Goal: Task Accomplishment & Management: Manage account settings

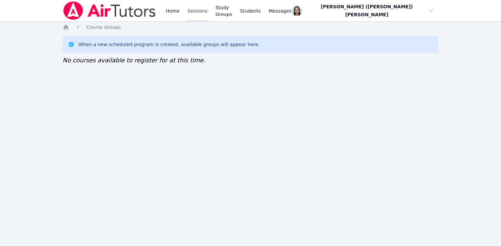
click at [192, 11] on link "Sessions" at bounding box center [197, 10] width 23 height 21
click at [190, 13] on link "Sessions" at bounding box center [197, 10] width 23 height 21
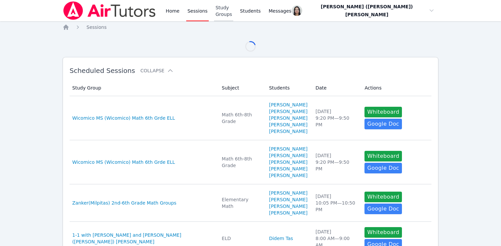
click at [222, 8] on link "Study Groups" at bounding box center [223, 10] width 19 height 21
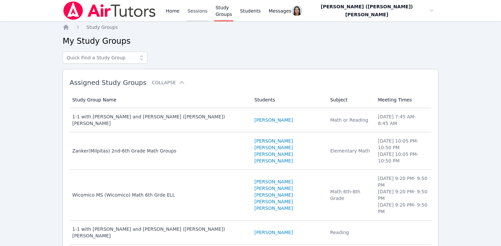
click at [199, 14] on link "Sessions" at bounding box center [197, 10] width 23 height 21
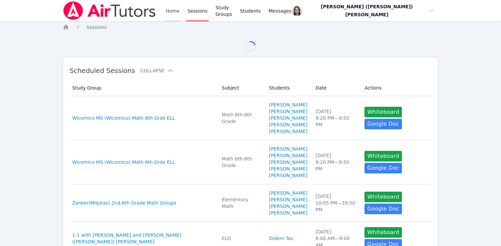
click at [175, 7] on link "Home" at bounding box center [172, 10] width 16 height 21
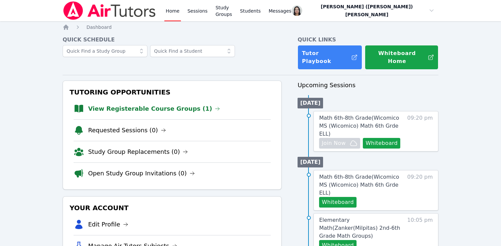
click at [175, 104] on link "View Registerable Course Groups (1)" at bounding box center [154, 108] width 132 height 9
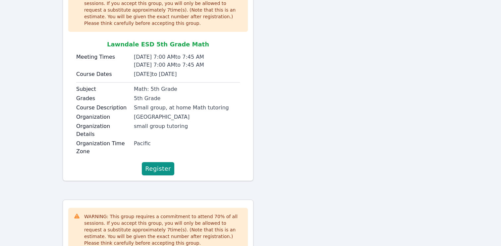
scroll to position [108, 0]
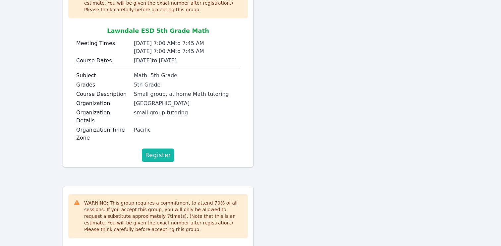
click at [156, 148] on button "Register" at bounding box center [158, 154] width 32 height 13
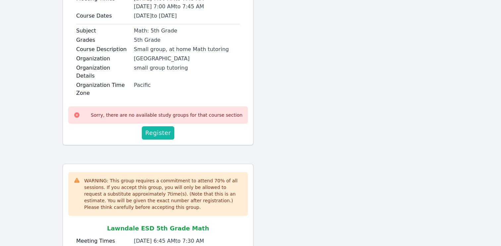
click at [162, 128] on span "Register" at bounding box center [158, 132] width 26 height 9
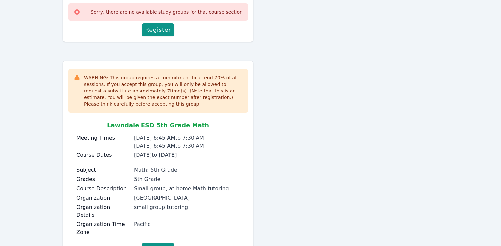
scroll to position [267, 0]
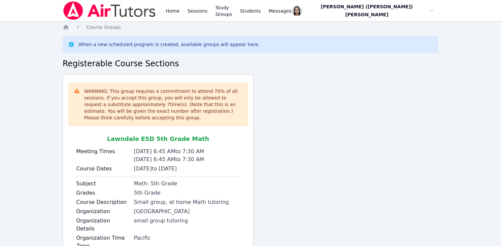
scroll to position [40, 0]
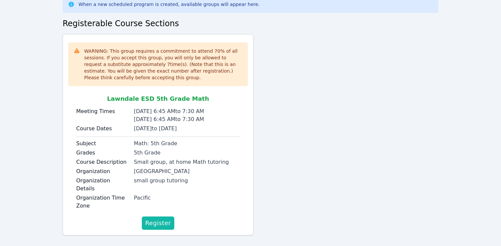
click at [155, 218] on span "Register" at bounding box center [158, 222] width 26 height 9
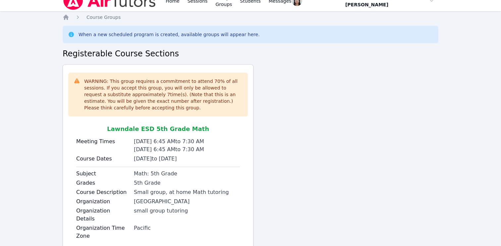
scroll to position [0, 0]
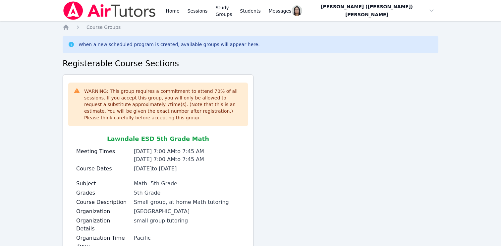
scroll to position [40, 0]
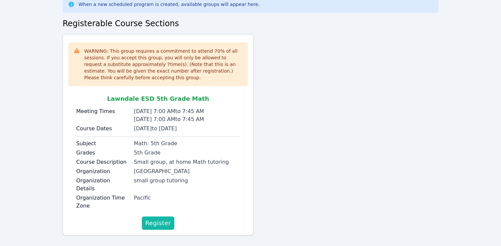
click at [161, 218] on span "Register" at bounding box center [158, 222] width 26 height 9
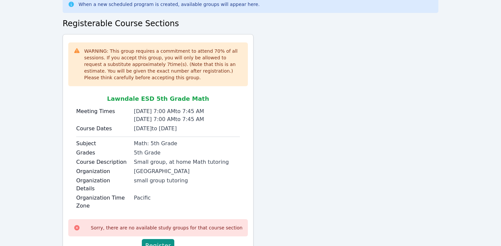
scroll to position [63, 0]
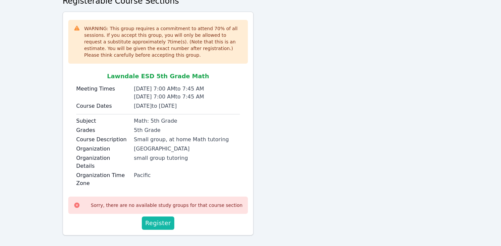
click at [154, 218] on span "Register" at bounding box center [158, 222] width 26 height 9
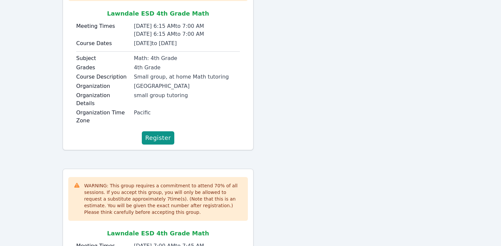
scroll to position [168, 0]
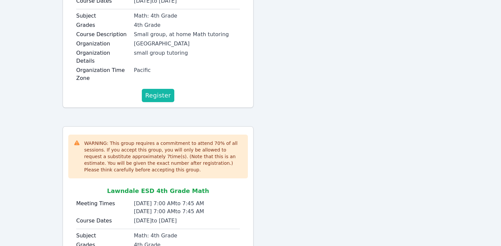
click at [155, 91] on span "Register" at bounding box center [158, 95] width 26 height 9
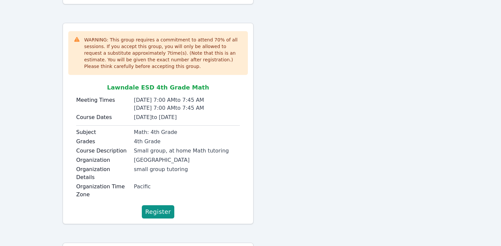
scroll to position [329, 0]
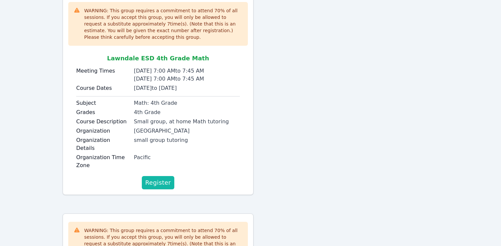
click at [153, 178] on span "Register" at bounding box center [158, 182] width 26 height 9
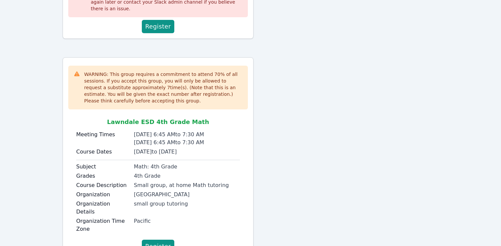
scroll to position [529, 0]
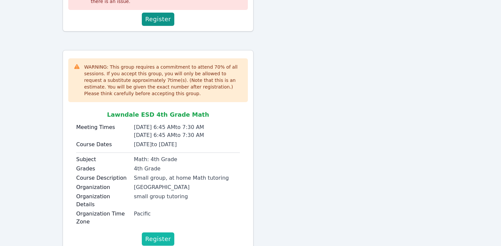
click at [161, 234] on span "Register" at bounding box center [158, 238] width 26 height 9
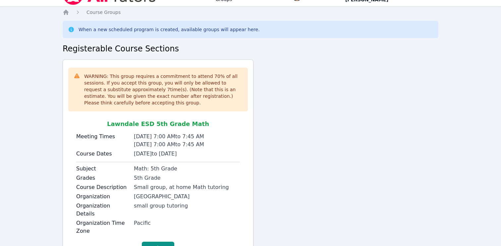
scroll to position [40, 0]
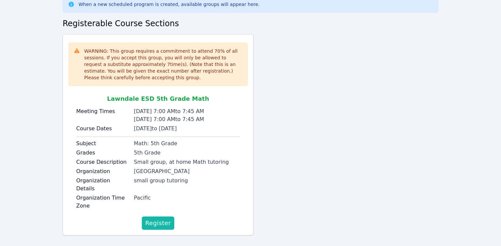
click at [165, 218] on span "Register" at bounding box center [158, 222] width 26 height 9
click at [194, 170] on div "Lawndale Elementary School District" at bounding box center [187, 171] width 106 height 8
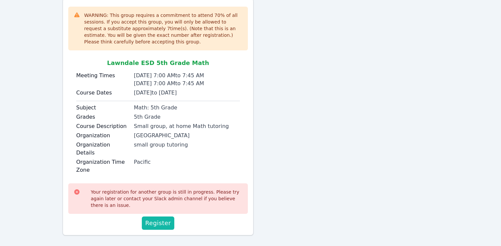
scroll to position [0, 0]
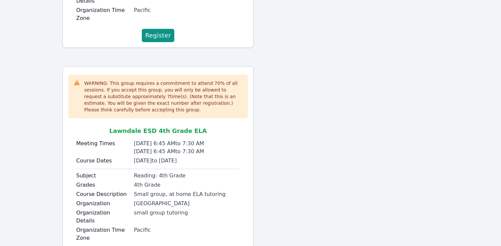
scroll to position [252, 0]
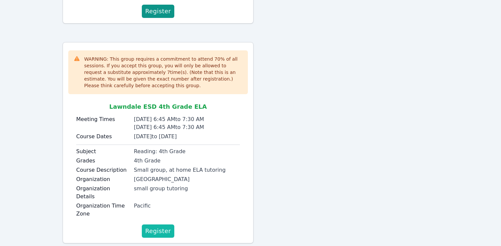
click at [159, 226] on span "Register" at bounding box center [158, 230] width 26 height 9
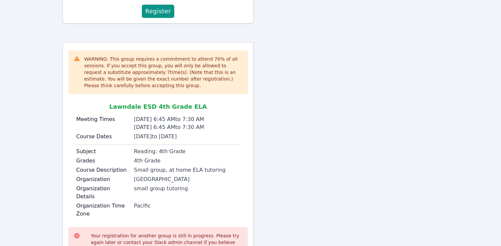
scroll to position [288, 0]
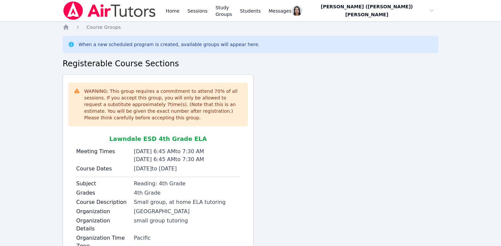
scroll to position [40, 0]
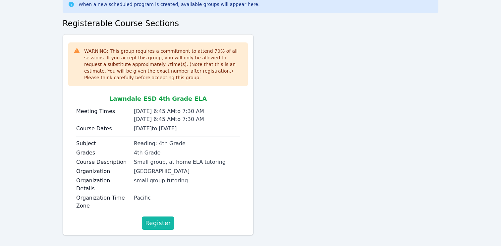
click at [159, 218] on span "Register" at bounding box center [158, 222] width 26 height 9
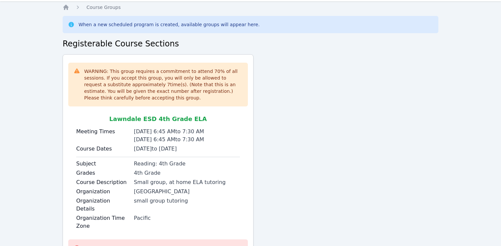
scroll to position [0, 0]
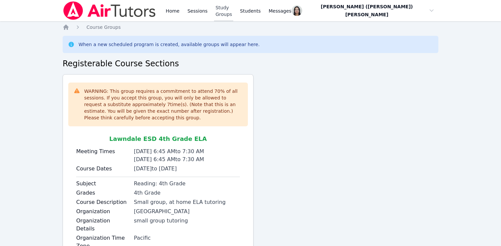
click at [223, 10] on link "Study Groups" at bounding box center [223, 10] width 19 height 21
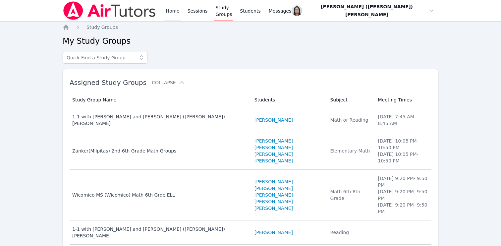
click at [172, 13] on link "Home" at bounding box center [172, 10] width 16 height 21
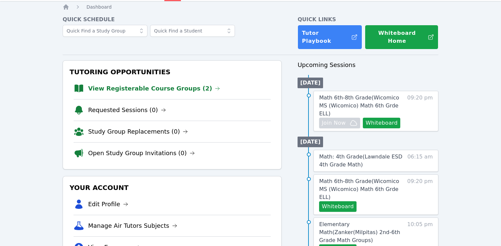
scroll to position [26, 0]
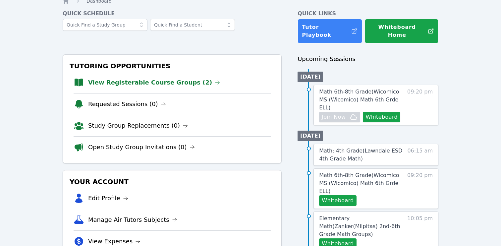
click at [173, 78] on link "View Registerable Course Groups (2)" at bounding box center [154, 82] width 132 height 9
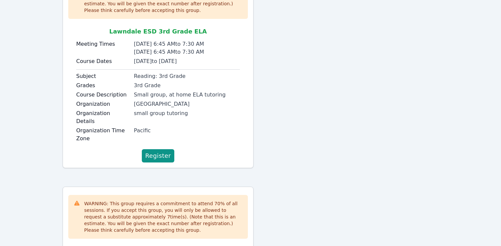
scroll to position [374, 0]
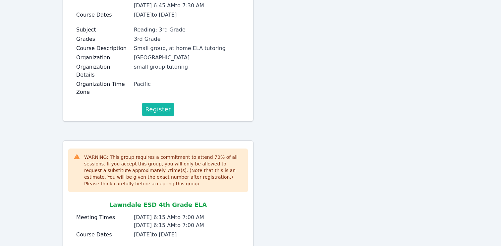
click at [161, 105] on span "Register" at bounding box center [158, 109] width 26 height 9
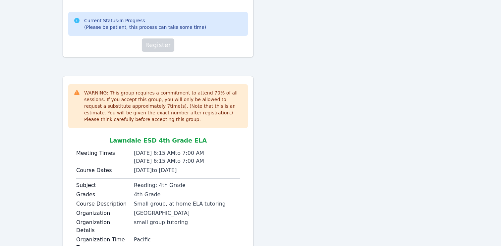
scroll to position [493, 0]
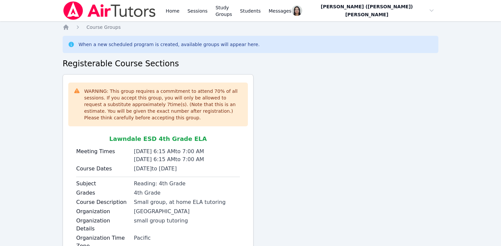
scroll to position [40, 0]
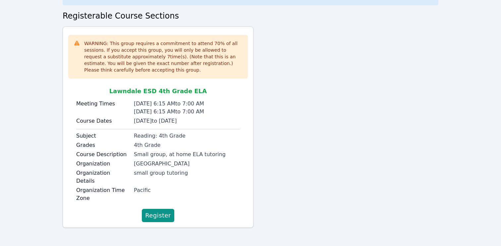
scroll to position [80, 0]
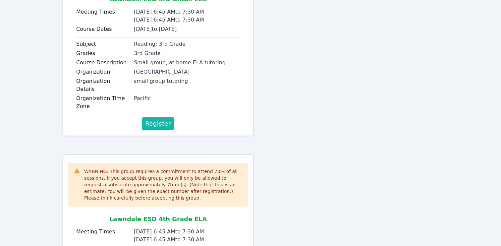
click at [153, 117] on button "Register" at bounding box center [158, 123] width 32 height 13
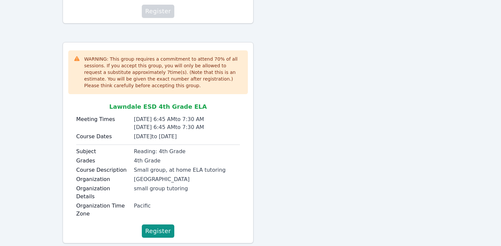
scroll to position [281, 0]
click at [161, 226] on span "Register" at bounding box center [158, 230] width 26 height 9
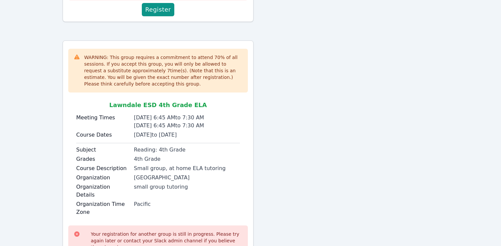
scroll to position [346, 0]
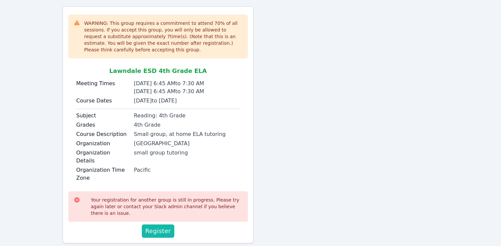
click at [160, 226] on span "Register" at bounding box center [158, 230] width 26 height 9
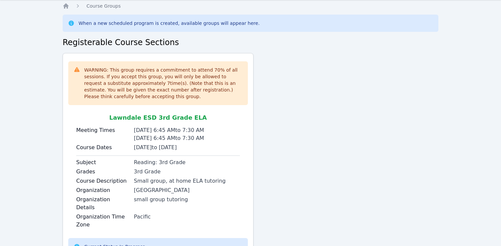
scroll to position [92, 0]
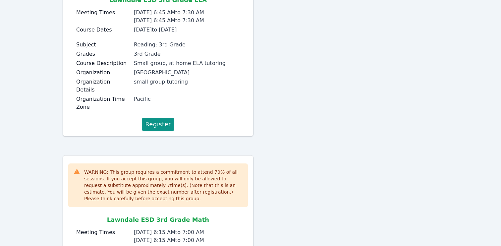
scroll to position [147, 0]
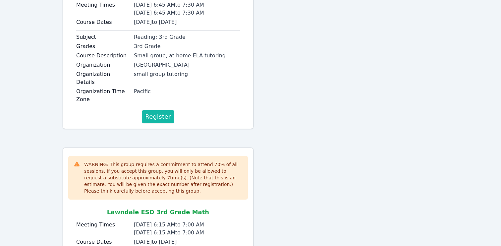
click at [167, 112] on span "Register" at bounding box center [158, 116] width 26 height 9
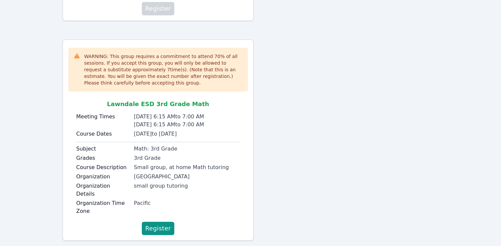
scroll to position [284, 0]
click at [160, 224] on span "Register" at bounding box center [158, 228] width 26 height 9
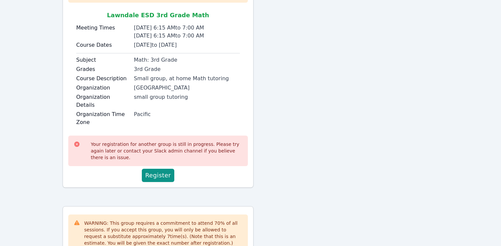
scroll to position [406, 0]
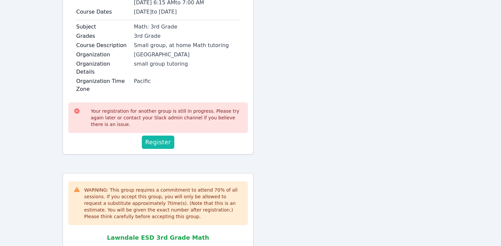
click at [160, 138] on span "Register" at bounding box center [158, 142] width 26 height 9
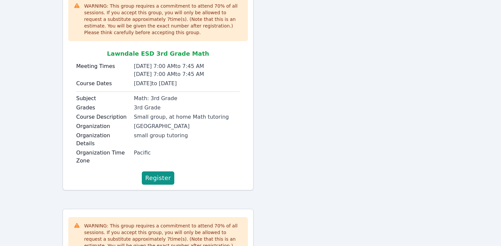
scroll to position [593, 0]
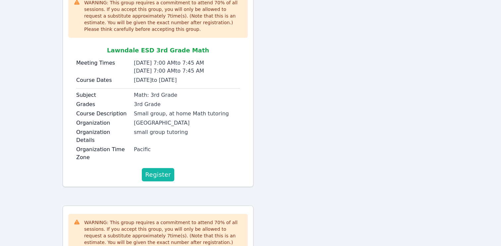
click at [162, 170] on span "Register" at bounding box center [158, 174] width 26 height 9
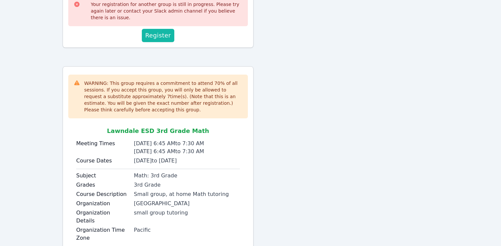
scroll to position [776, 0]
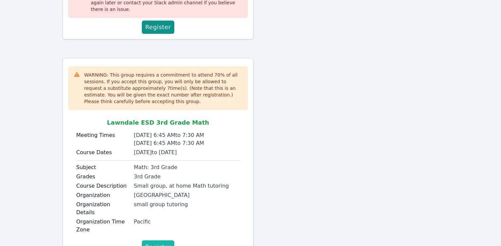
click at [163, 242] on span "Register" at bounding box center [158, 246] width 26 height 9
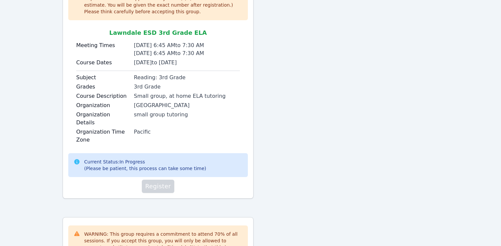
scroll to position [68, 0]
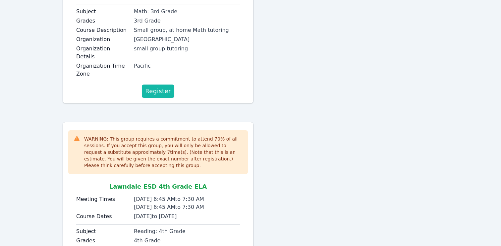
click at [160, 87] on span "Register" at bounding box center [158, 91] width 26 height 9
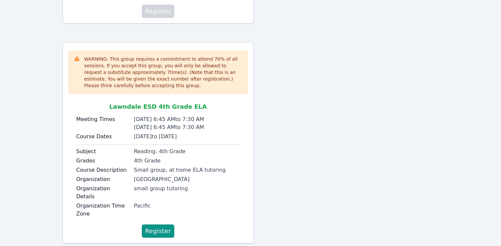
scroll to position [288, 0]
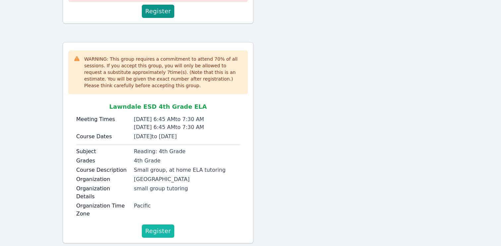
click at [159, 226] on span "Register" at bounding box center [158, 230] width 26 height 9
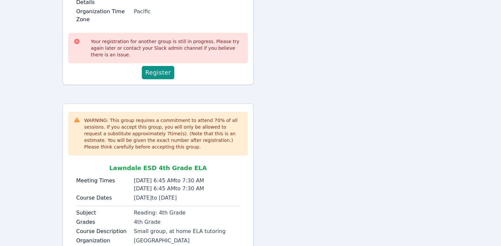
scroll to position [252, 0]
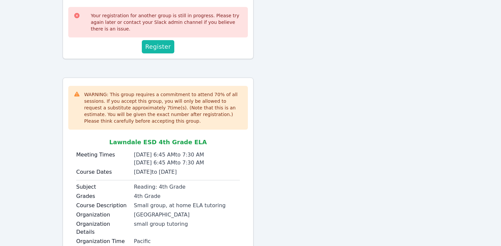
click at [154, 42] on span "Register" at bounding box center [158, 46] width 26 height 9
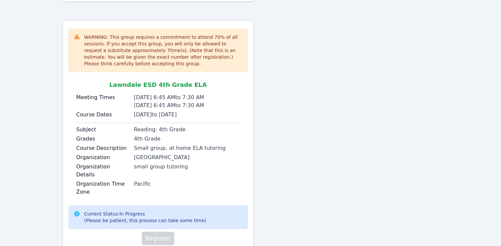
scroll to position [317, 0]
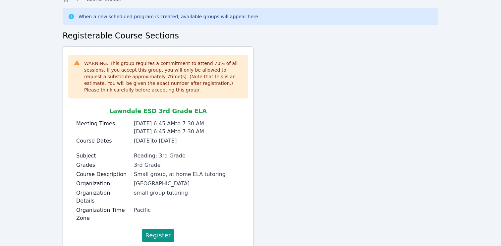
scroll to position [40, 0]
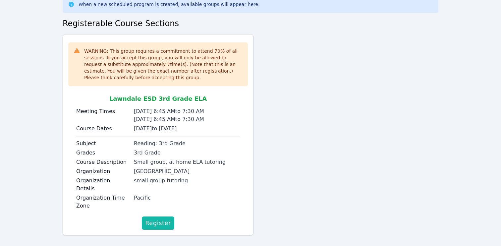
click at [162, 218] on span "Register" at bounding box center [158, 222] width 26 height 9
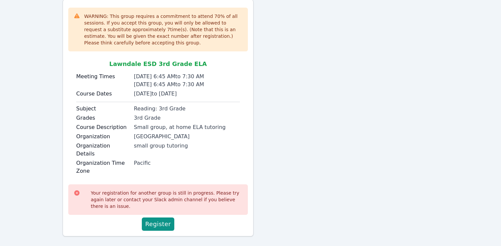
scroll to position [76, 0]
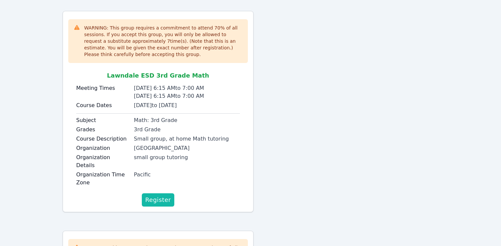
click at [159, 195] on span "Register" at bounding box center [158, 199] width 26 height 9
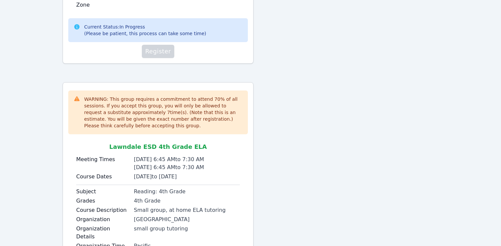
scroll to position [493, 0]
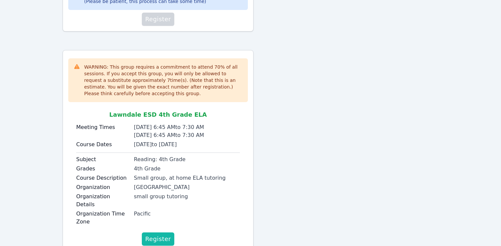
click at [156, 234] on span "Register" at bounding box center [158, 238] width 26 height 9
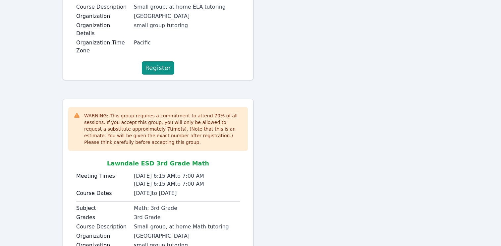
scroll to position [193, 0]
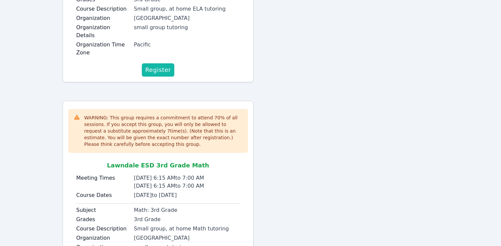
click at [157, 65] on span "Register" at bounding box center [158, 69] width 26 height 9
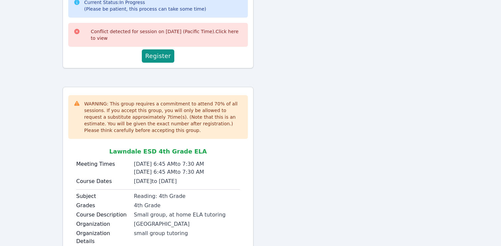
scroll to position [508, 0]
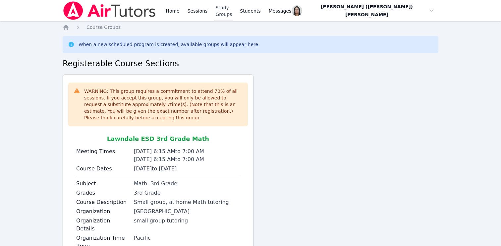
click at [230, 9] on link "Study Groups" at bounding box center [223, 10] width 19 height 21
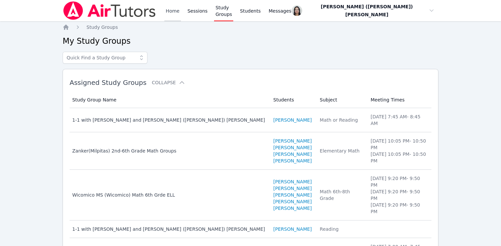
click at [168, 7] on link "Home" at bounding box center [172, 10] width 16 height 21
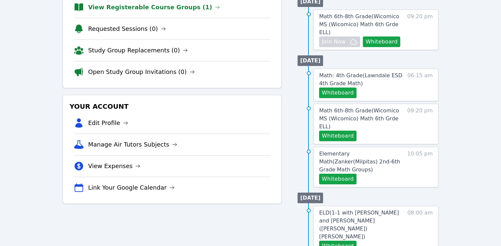
scroll to position [94, 0]
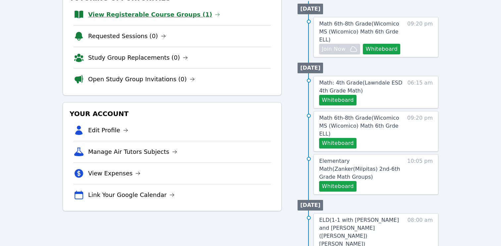
click at [157, 10] on link "View Registerable Course Groups (1)" at bounding box center [154, 14] width 132 height 9
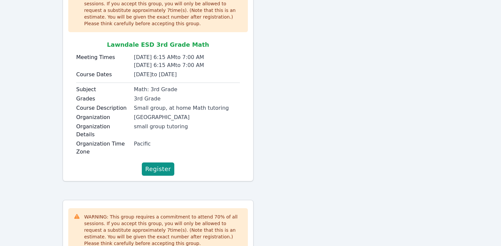
scroll to position [40, 0]
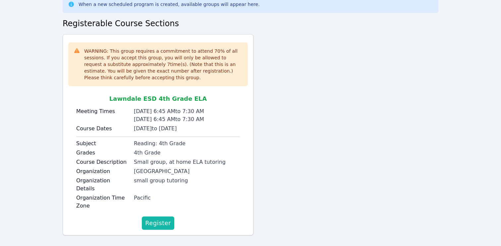
click at [157, 218] on span "Register" at bounding box center [158, 222] width 26 height 9
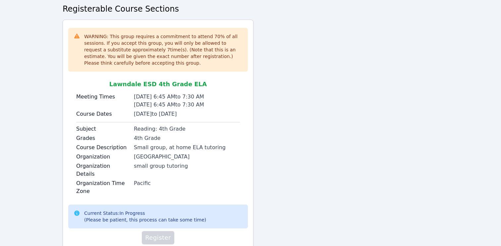
scroll to position [69, 0]
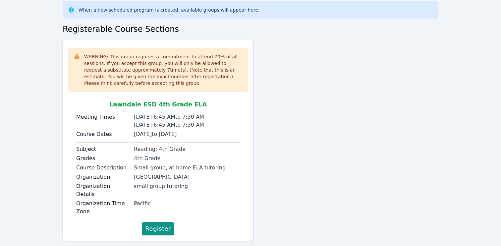
scroll to position [40, 0]
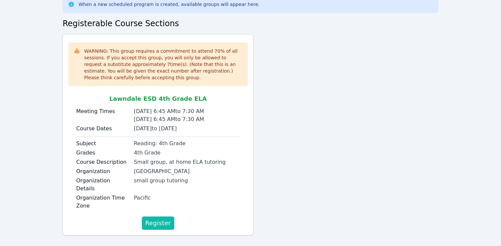
click at [157, 218] on span "Register" at bounding box center [158, 222] width 26 height 9
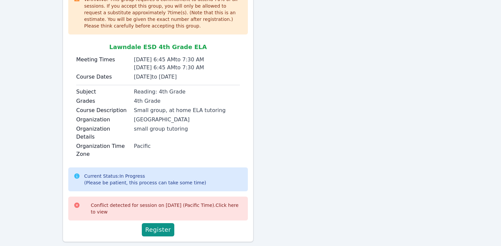
scroll to position [0, 0]
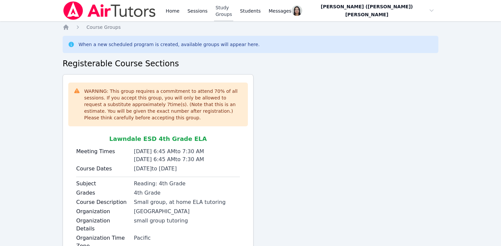
click at [225, 11] on link "Study Groups" at bounding box center [223, 10] width 19 height 21
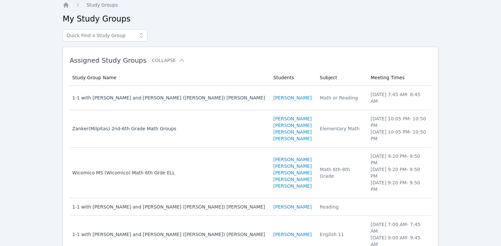
scroll to position [139, 0]
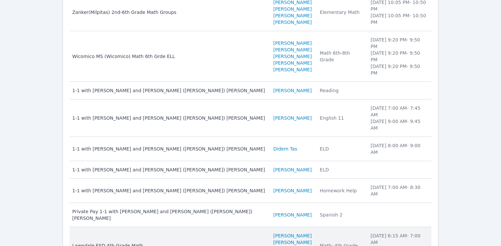
click at [185, 227] on td "Study Group Name Lawndale ESD 4th Grade Math" at bounding box center [170, 245] width 200 height 37
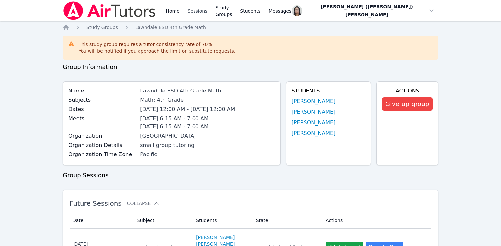
click at [195, 15] on link "Sessions" at bounding box center [197, 10] width 23 height 21
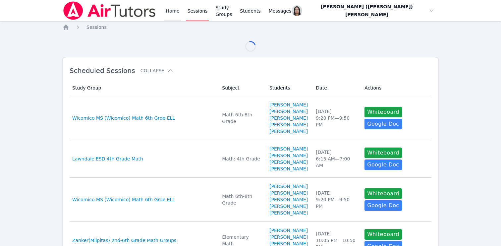
click at [172, 16] on link "Home" at bounding box center [172, 10] width 16 height 21
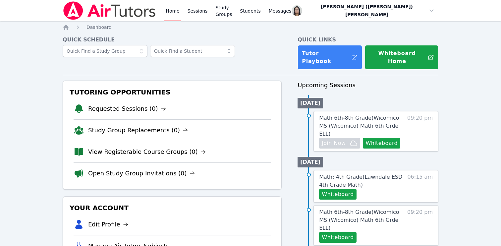
click at [174, 14] on link "Home" at bounding box center [172, 10] width 16 height 21
click at [141, 147] on link "View Registerable Course Groups (0)" at bounding box center [147, 151] width 118 height 9
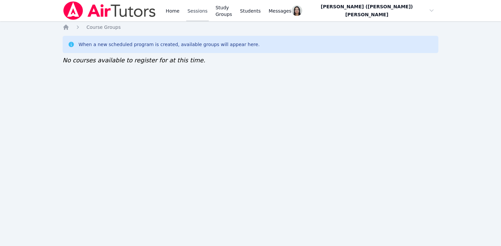
click at [199, 10] on link "Sessions" at bounding box center [197, 10] width 23 height 21
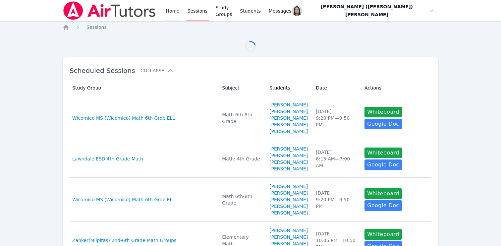
click at [170, 13] on link "Home" at bounding box center [172, 10] width 16 height 21
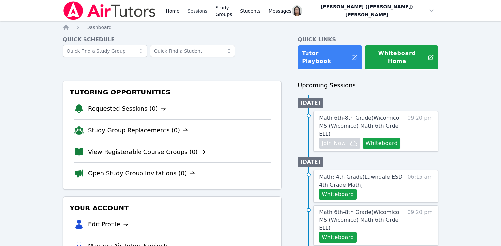
click at [199, 3] on link "Sessions" at bounding box center [197, 10] width 23 height 21
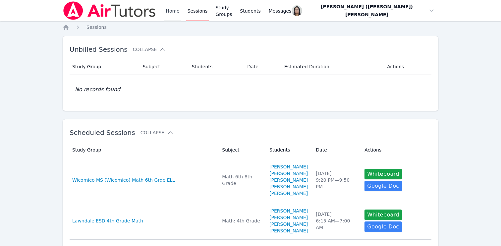
click at [171, 14] on link "Home" at bounding box center [172, 10] width 16 height 21
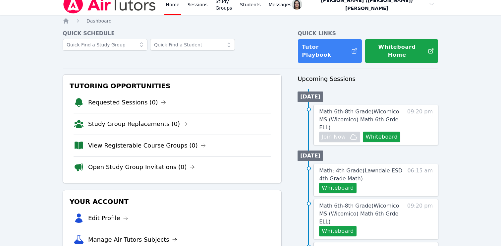
scroll to position [10, 0]
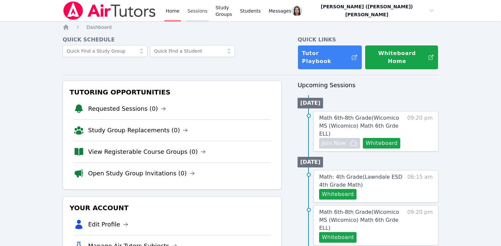
click at [197, 13] on link "Sessions" at bounding box center [197, 10] width 23 height 21
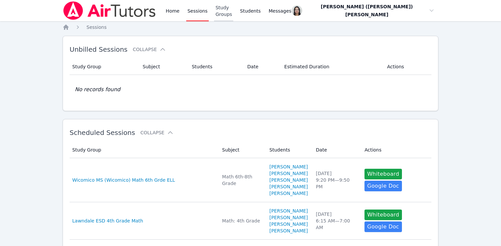
click at [233, 12] on link "Study Groups" at bounding box center [223, 10] width 19 height 21
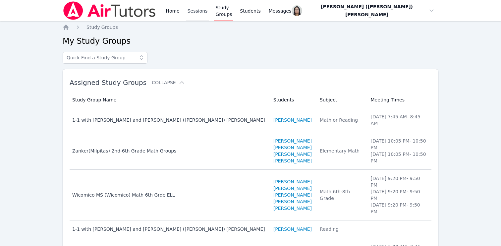
click at [194, 5] on link "Sessions" at bounding box center [197, 10] width 23 height 21
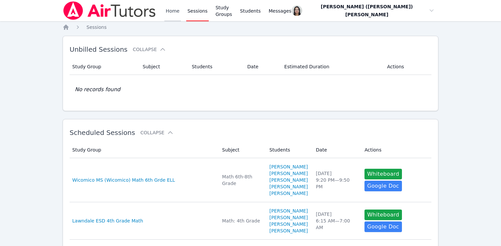
click at [175, 12] on link "Home" at bounding box center [172, 10] width 16 height 21
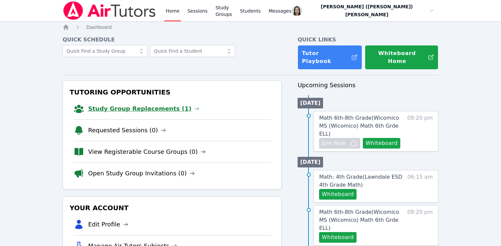
click at [144, 104] on link "Study Group Replacements (1)" at bounding box center [143, 108] width 111 height 9
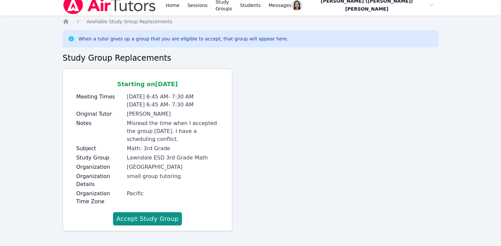
scroll to position [9, 0]
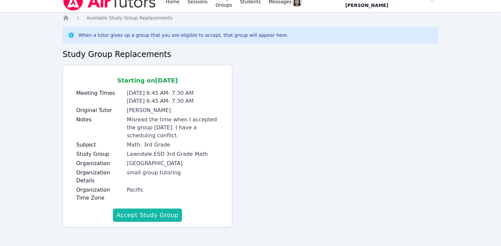
click at [157, 217] on button "Accept Study Group" at bounding box center [147, 214] width 69 height 13
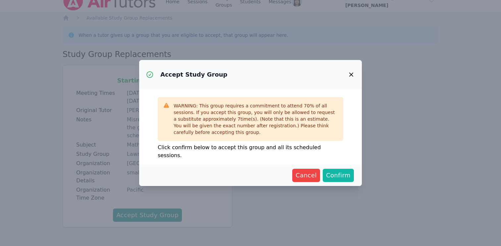
click at [341, 174] on span "Confirm" at bounding box center [338, 175] width 25 height 9
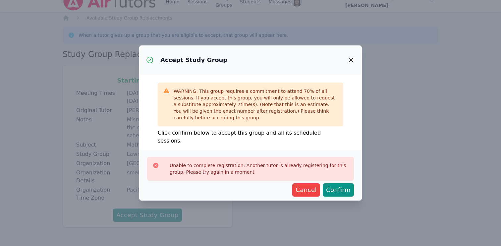
click at [353, 62] on icon "button" at bounding box center [351, 60] width 8 height 8
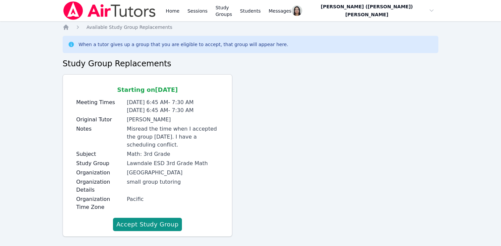
scroll to position [9, 0]
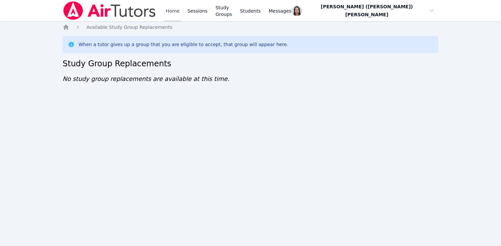
click at [172, 7] on link "Home" at bounding box center [172, 10] width 16 height 21
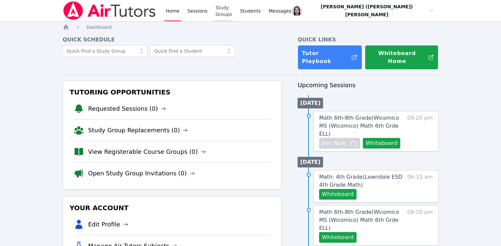
click at [233, 12] on link "Study Groups" at bounding box center [223, 10] width 19 height 21
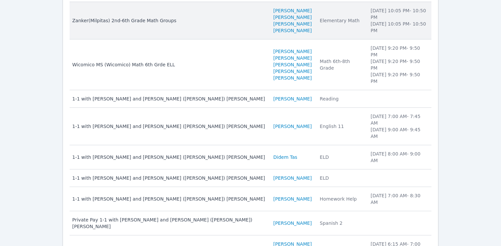
scroll to position [139, 0]
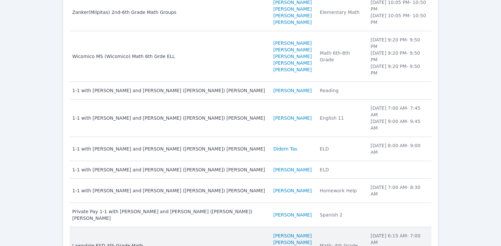
click at [292, 239] on li "Michael Kadifeyan" at bounding box center [292, 242] width 38 height 7
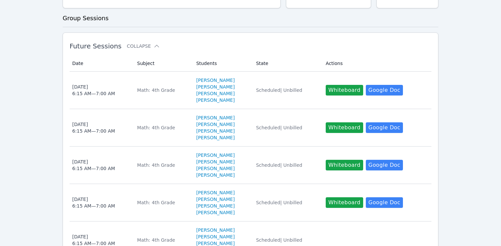
scroll to position [138, 0]
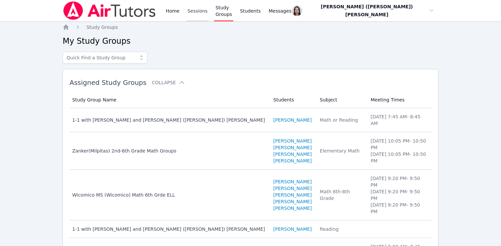
click at [191, 11] on link "Sessions" at bounding box center [197, 10] width 23 height 21
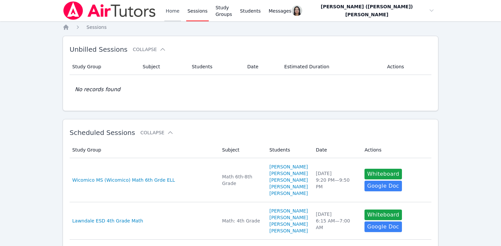
click at [170, 11] on link "Home" at bounding box center [172, 10] width 16 height 21
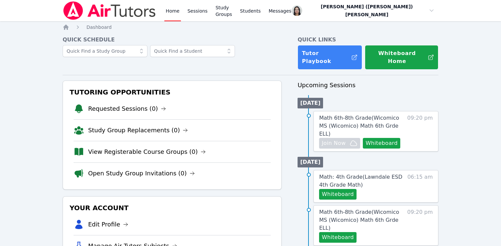
scroll to position [8, 0]
click at [192, 8] on link "Sessions" at bounding box center [197, 10] width 23 height 21
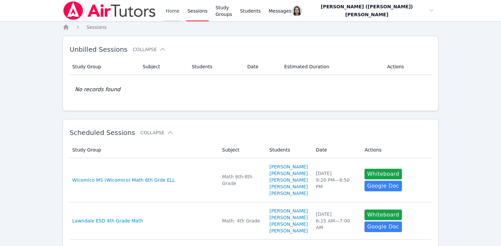
click at [169, 9] on link "Home" at bounding box center [172, 10] width 16 height 21
